Goal: Transaction & Acquisition: Purchase product/service

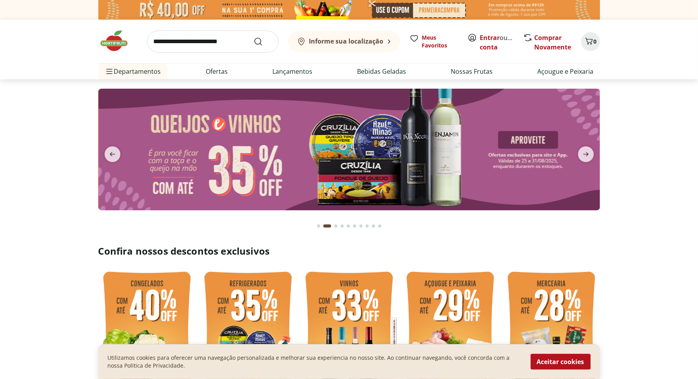
click at [202, 40] on input "search" at bounding box center [213, 42] width 132 height 22
type input "******"
click at [254, 37] on button "Submit Search" at bounding box center [263, 41] width 19 height 9
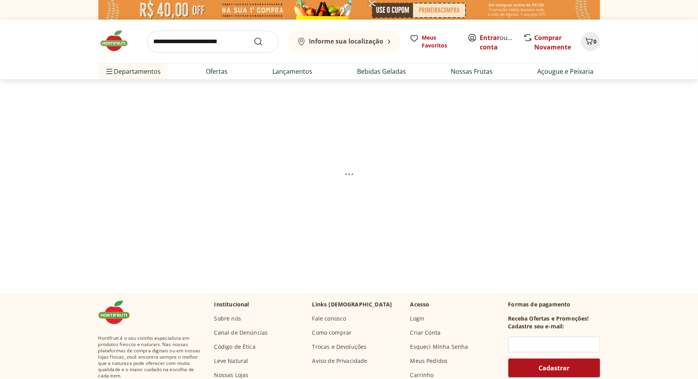
select select "**********"
